Goal: Task Accomplishment & Management: Complete application form

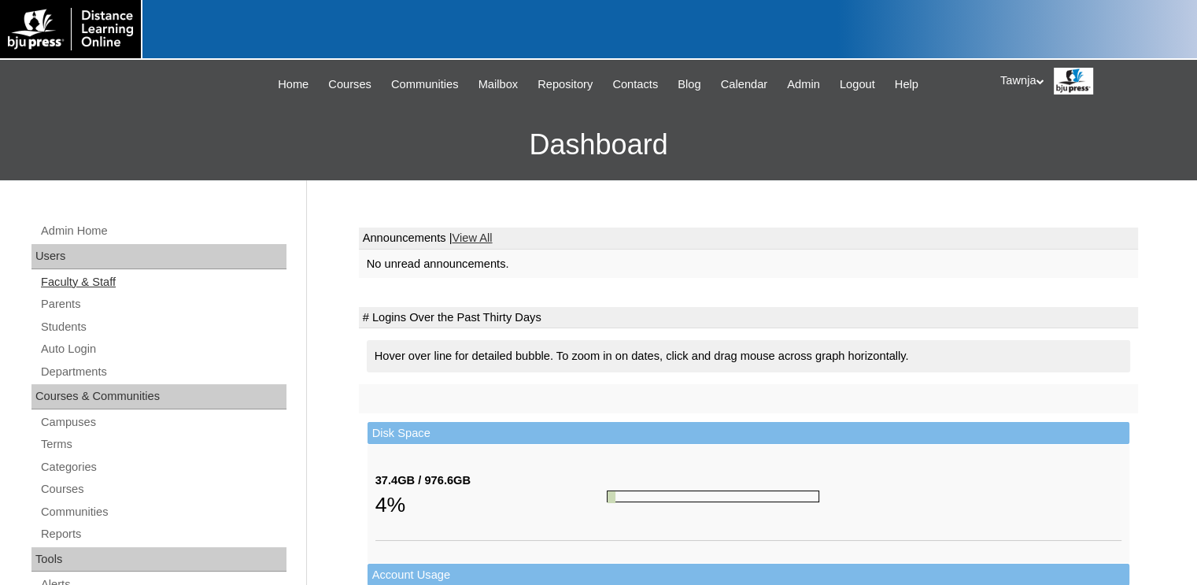
click at [87, 281] on link "Faculty & Staff" at bounding box center [162, 282] width 247 height 20
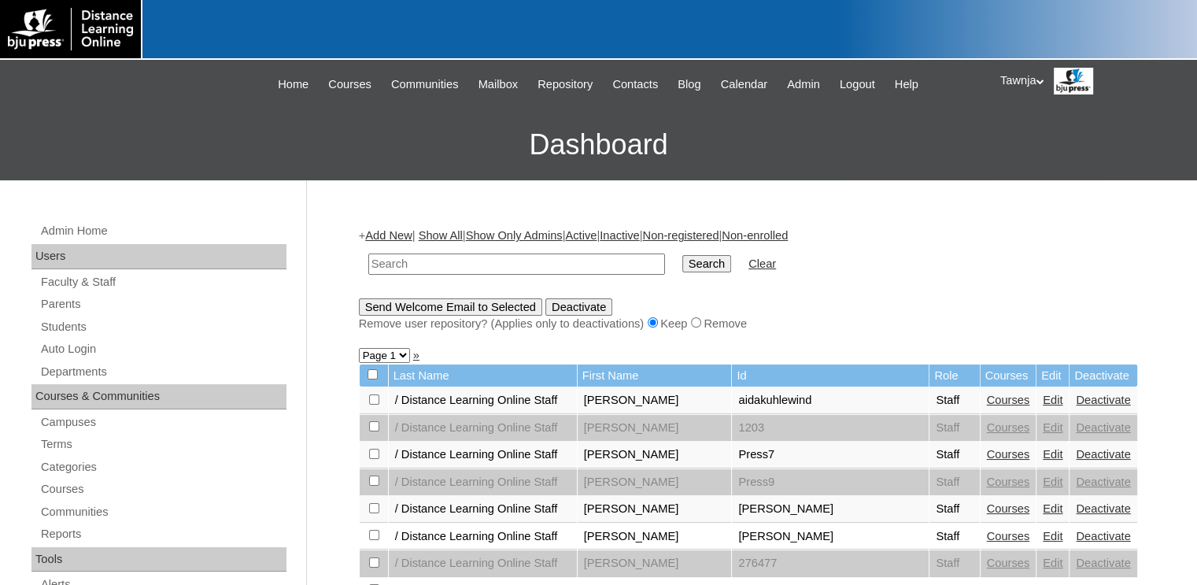
click at [390, 232] on link "Add New" at bounding box center [388, 235] width 46 height 13
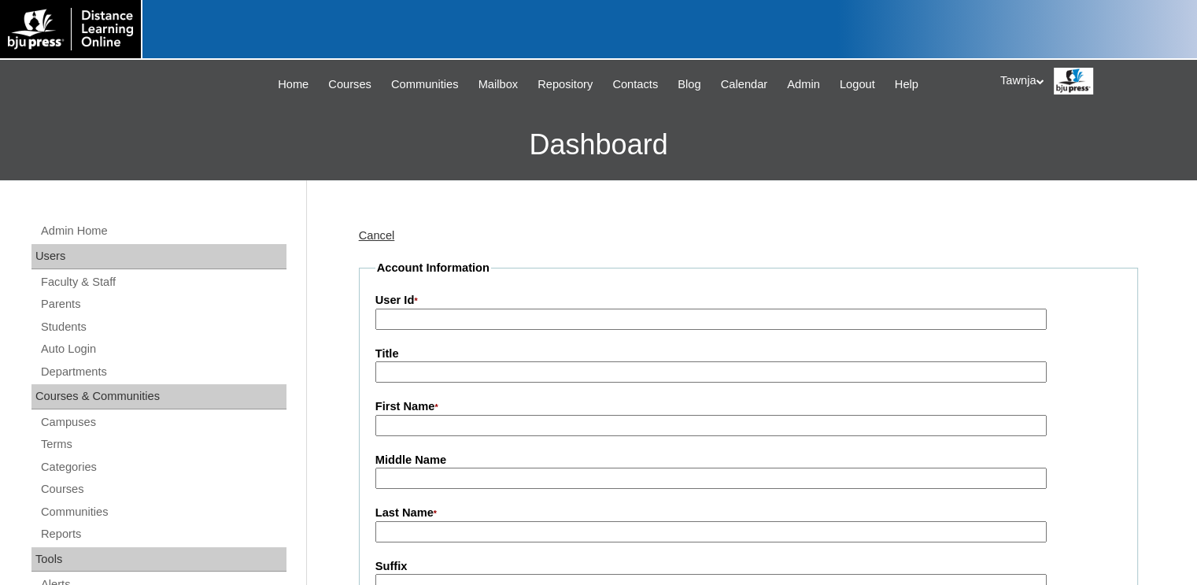
click at [450, 322] on input "User Id *" at bounding box center [710, 318] width 671 height 21
type input "Health (2nd ed.)"
click at [434, 422] on input "First Name *" at bounding box center [710, 425] width 671 height 21
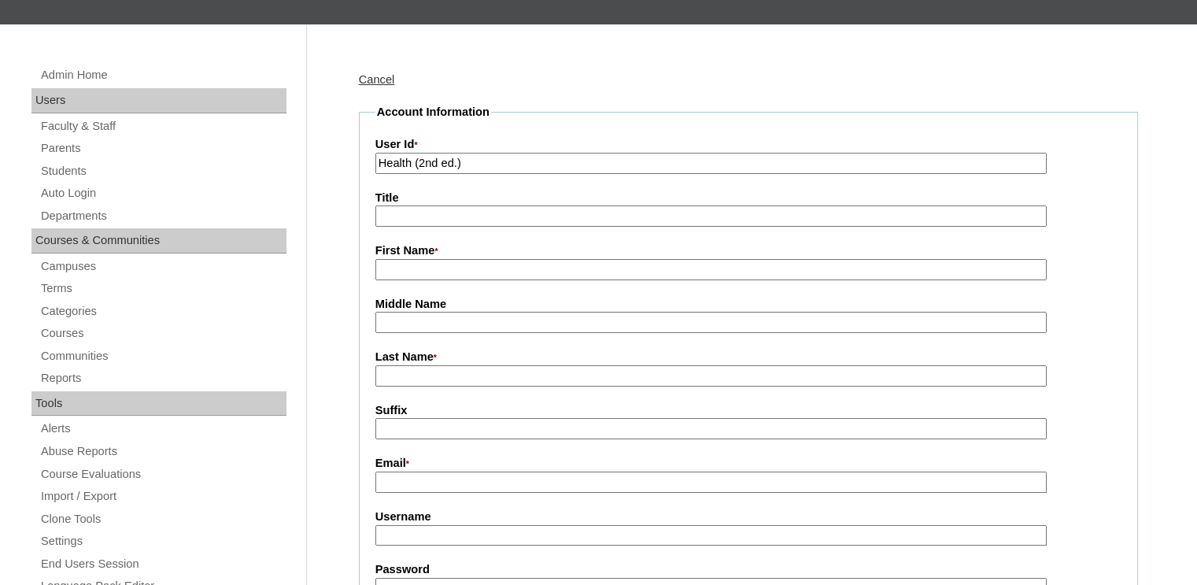
scroll to position [157, 0]
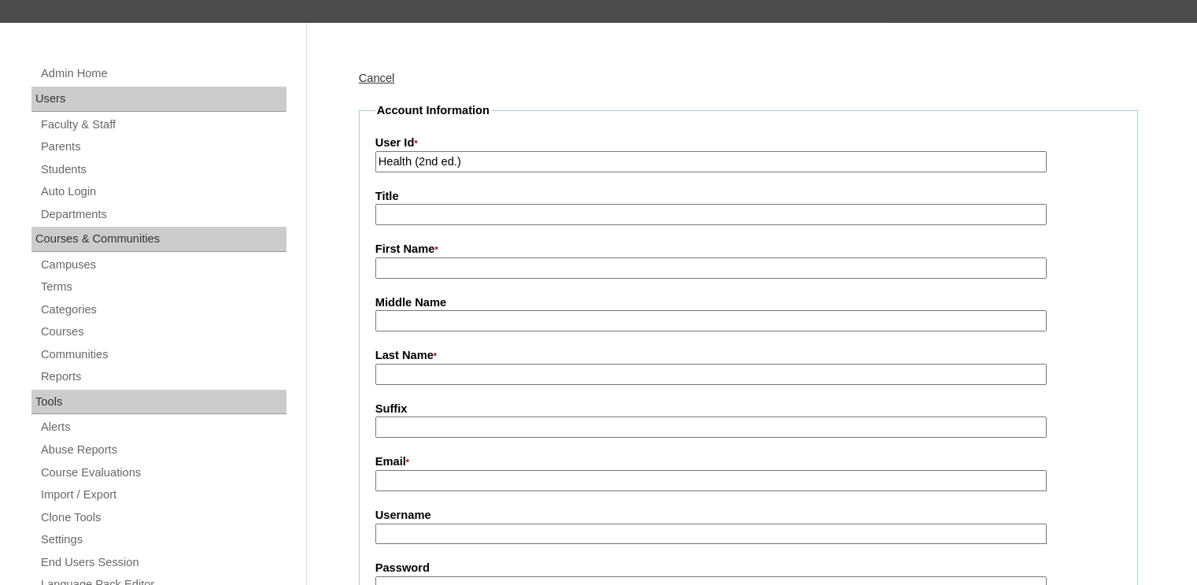
click at [463, 271] on input "First Name *" at bounding box center [710, 267] width 671 height 21
type input "Secondary Science"
click at [475, 377] on input "Last Name *" at bounding box center [710, 373] width 671 height 21
type input "Health"
click at [442, 485] on input "Email *" at bounding box center [710, 480] width 671 height 21
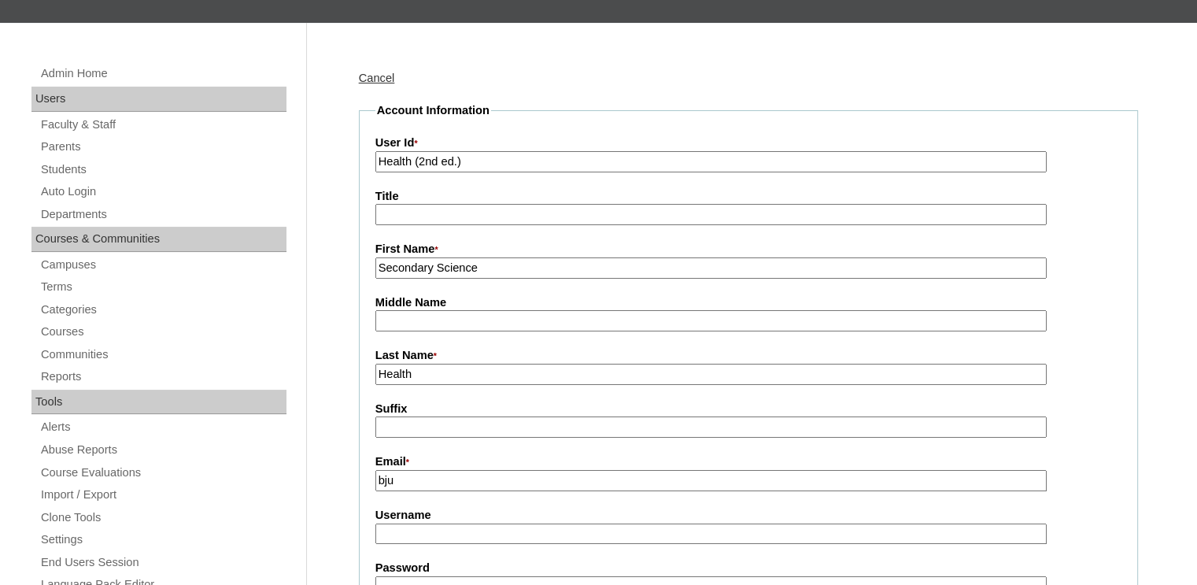
type input "[EMAIL_ADDRESS][DOMAIN_NAME]"
click at [435, 528] on input "Username" at bounding box center [710, 533] width 671 height 21
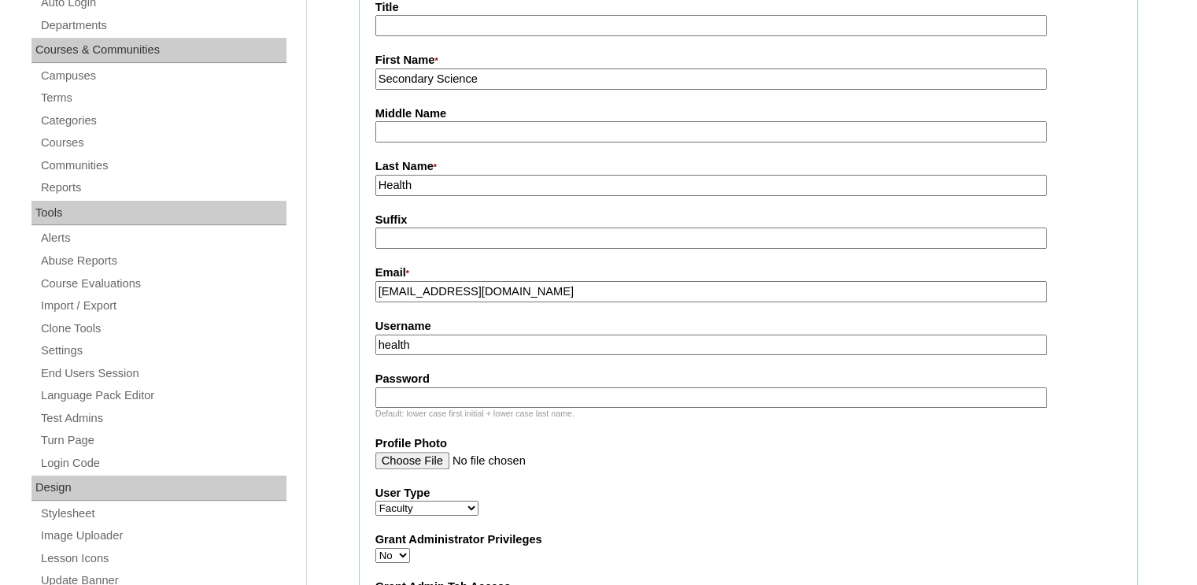
scroll to position [393, 0]
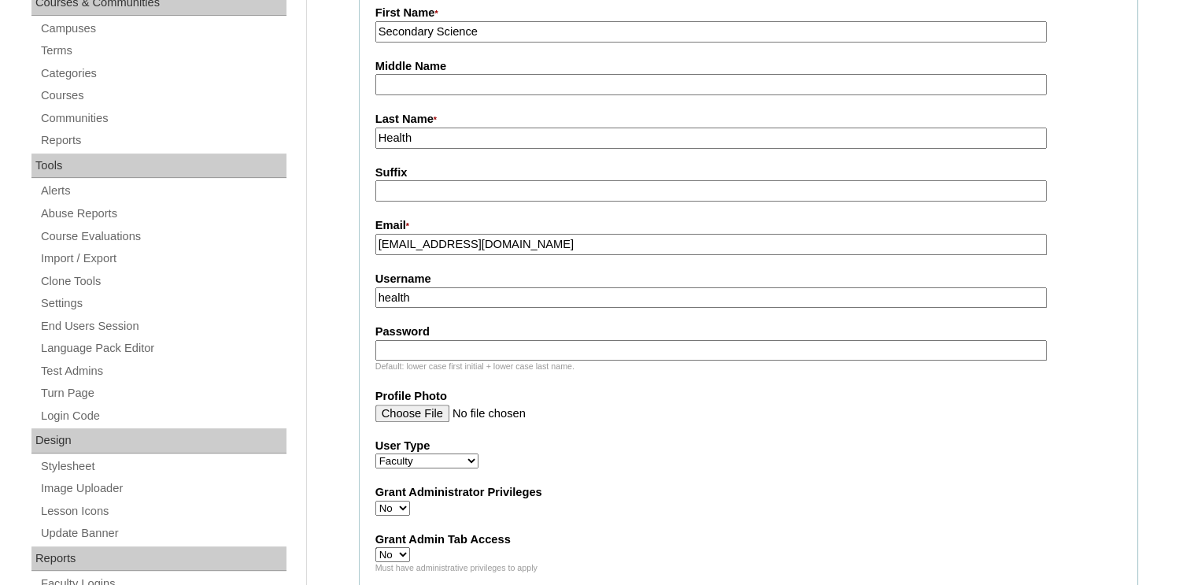
type input "health"
click at [551, 340] on input "Password" at bounding box center [710, 350] width 671 height 21
drag, startPoint x: 460, startPoint y: 347, endPoint x: 350, endPoint y: 342, distance: 110.3
type input "sechealth10"
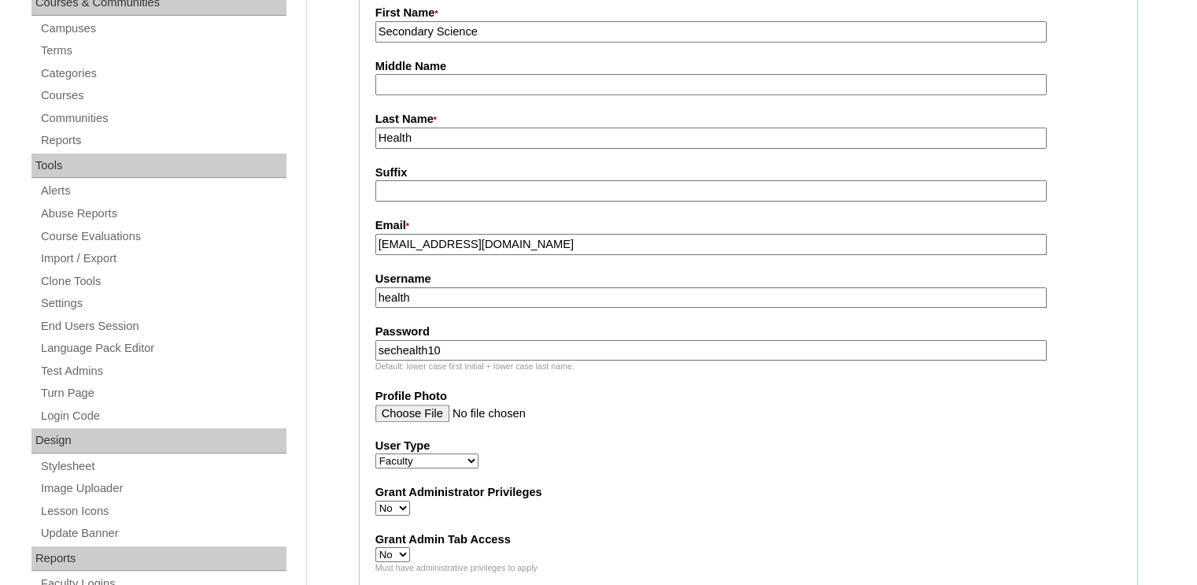
drag, startPoint x: 368, startPoint y: 281, endPoint x: 301, endPoint y: 275, distance: 68.0
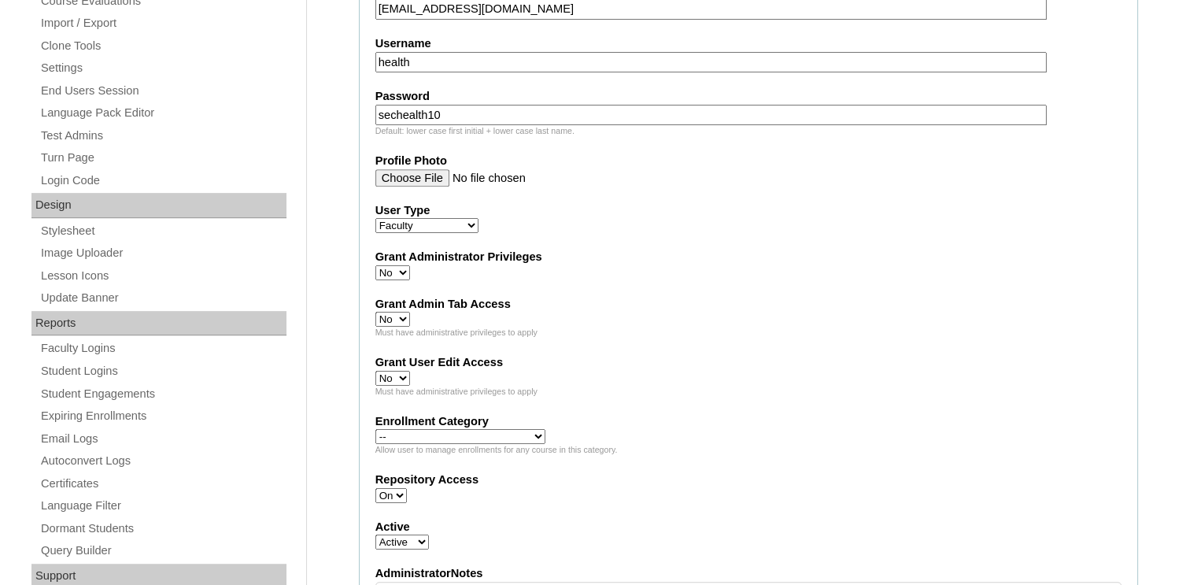
scroll to position [629, 0]
click at [404, 257] on label "Grant Administrator Privileges" at bounding box center [748, 256] width 746 height 17
click at [404, 264] on select "Yes No" at bounding box center [392, 271] width 35 height 15
click at [388, 267] on select "Yes No" at bounding box center [392, 271] width 35 height 15
select select "1"
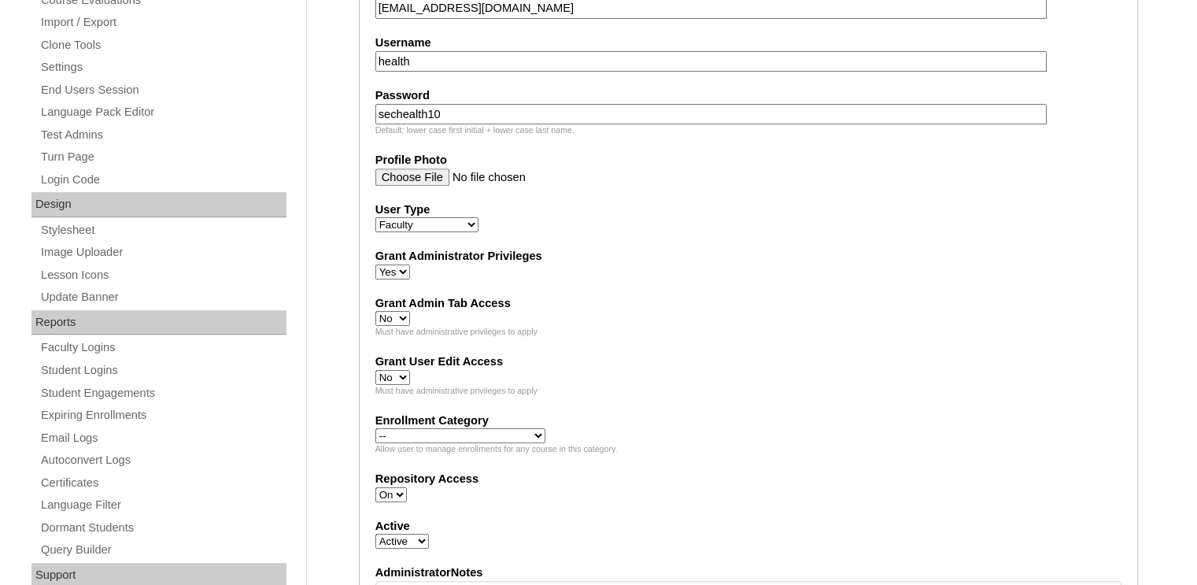
click at [375, 264] on select "Yes No" at bounding box center [392, 271] width 35 height 15
click at [390, 313] on select "Yes No" at bounding box center [392, 318] width 35 height 15
select select "1"
click at [375, 311] on select "Yes No" at bounding box center [392, 318] width 35 height 15
click at [391, 370] on select "Yes No" at bounding box center [392, 377] width 35 height 15
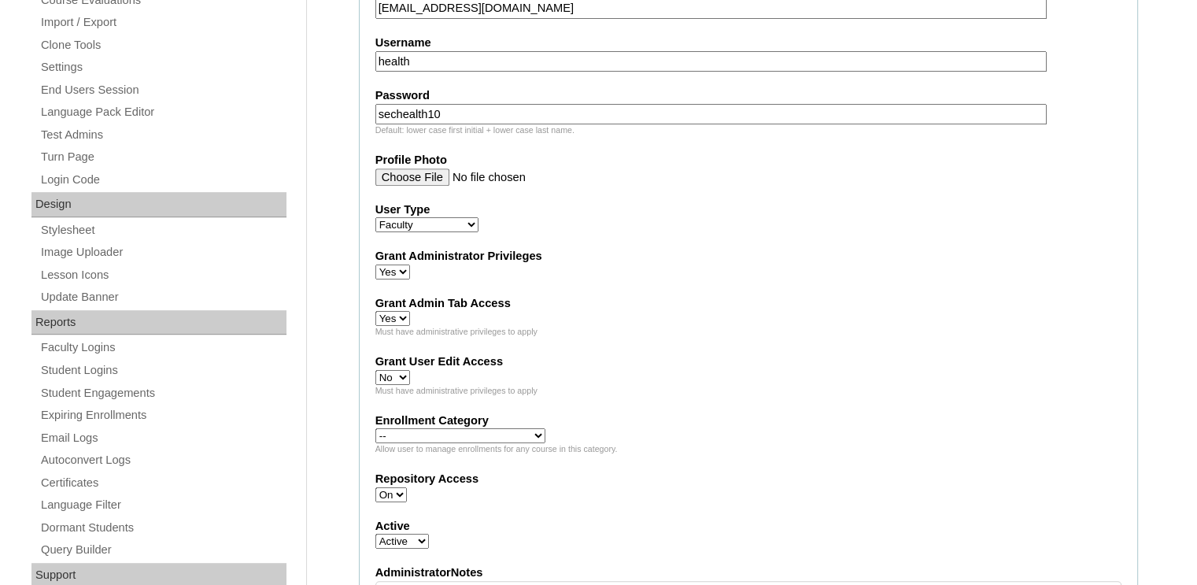
select select "1"
click at [375, 370] on select "Yes No" at bounding box center [392, 377] width 35 height 15
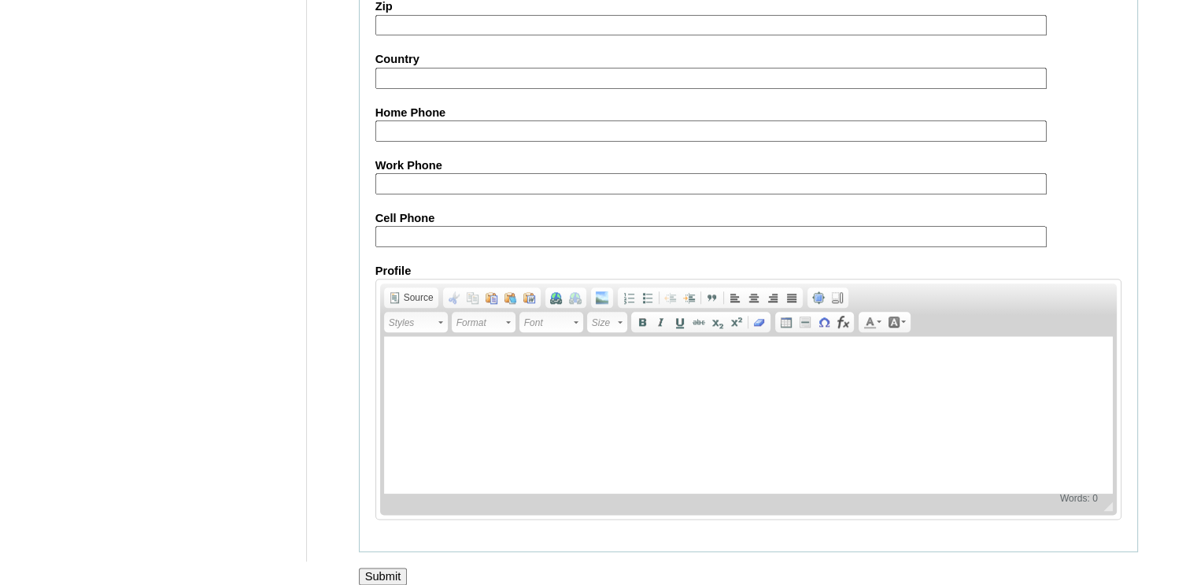
scroll to position [1747, 0]
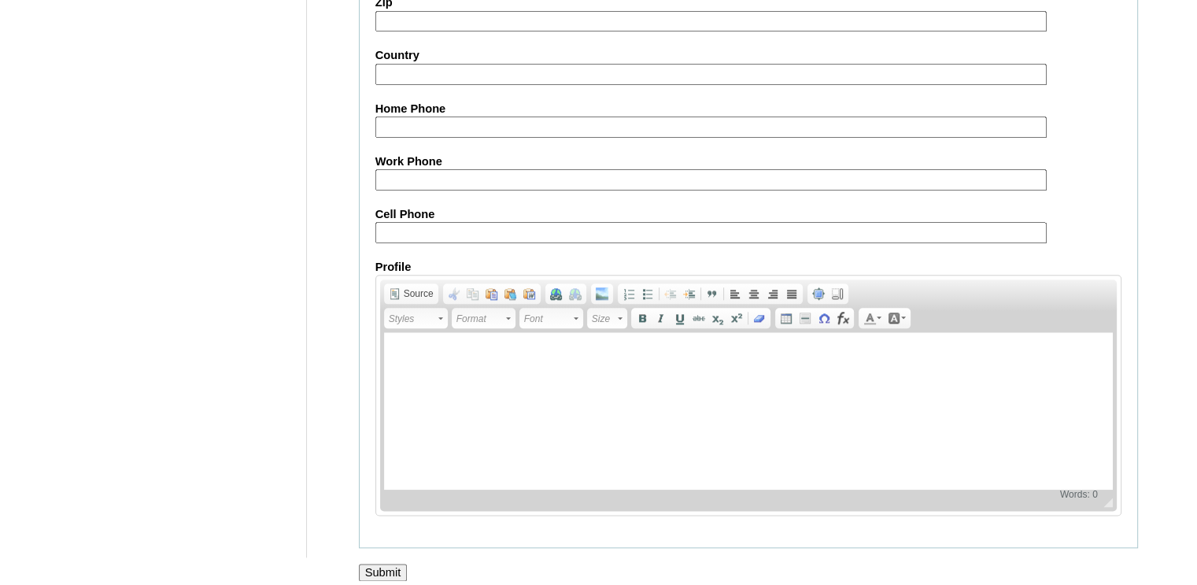
click at [396, 563] on input "Submit" at bounding box center [383, 571] width 49 height 17
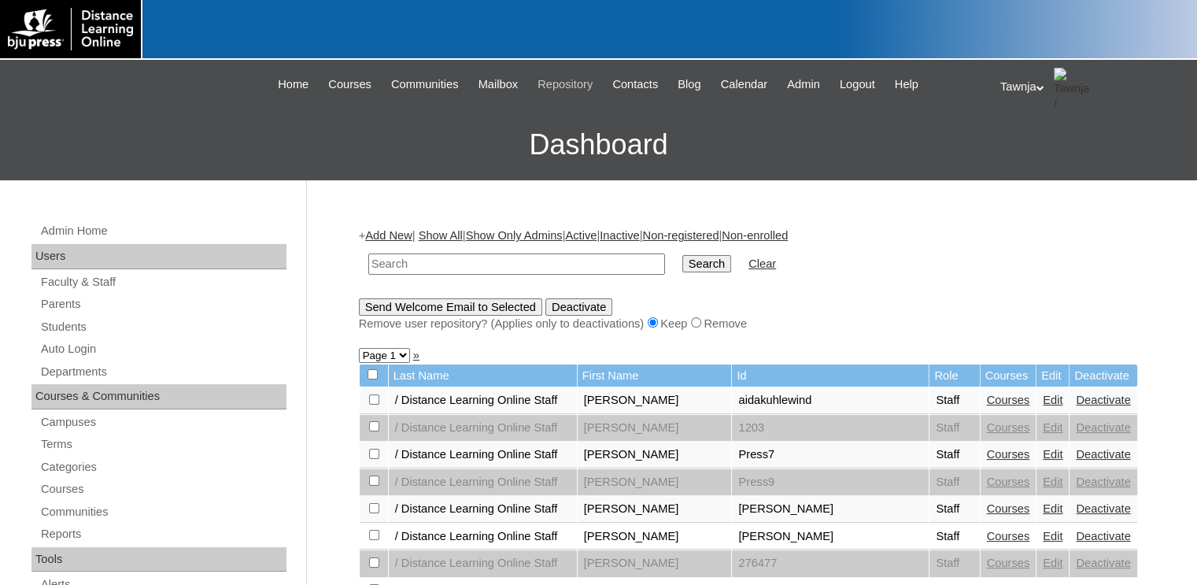
click at [577, 90] on span "Repository" at bounding box center [564, 85] width 55 height 18
